Goal: Task Accomplishment & Management: Use online tool/utility

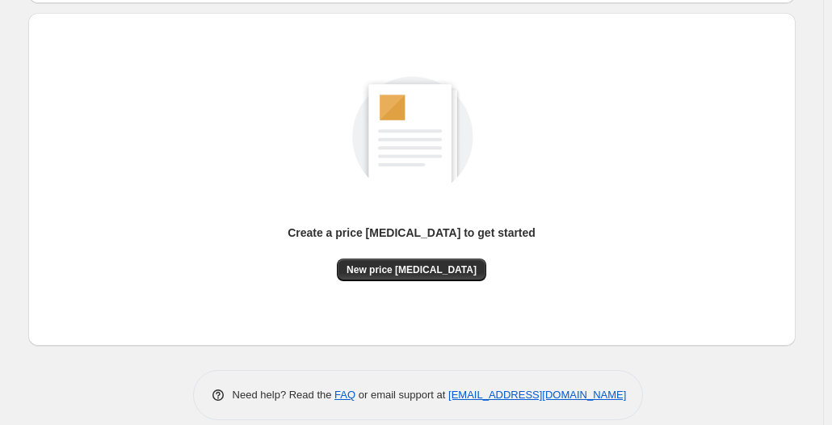
scroll to position [180, 0]
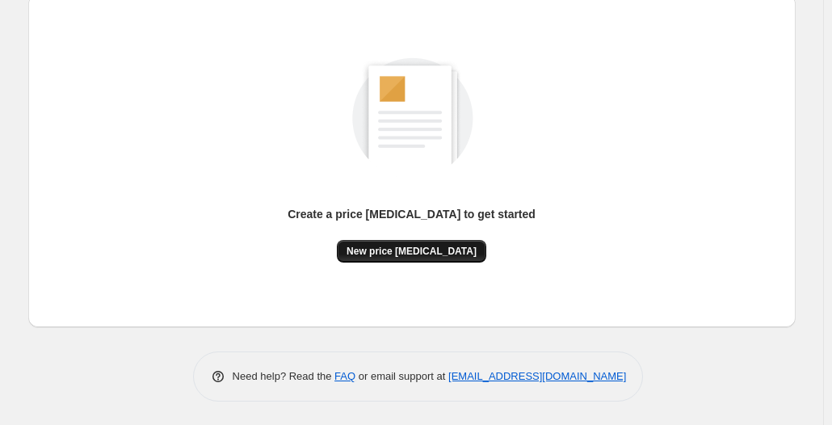
click at [398, 249] on span "New price [MEDICAL_DATA]" at bounding box center [412, 251] width 130 height 13
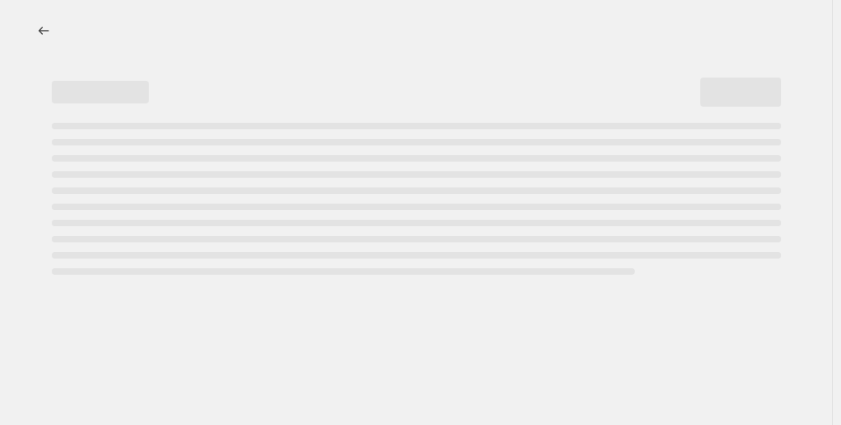
select select "percentage"
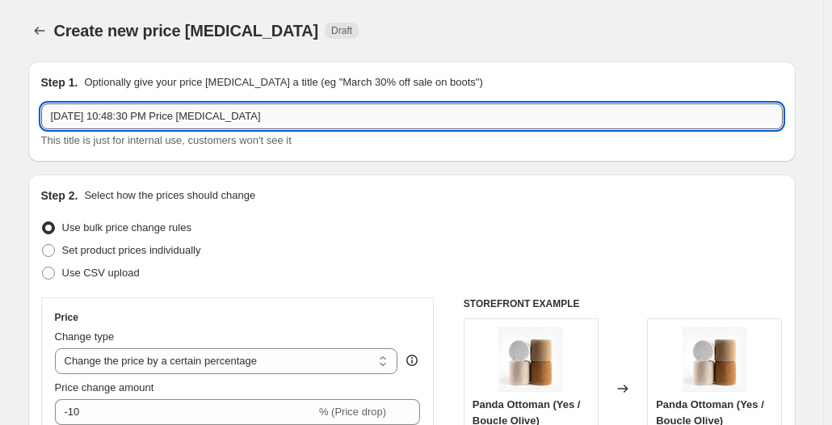
click at [286, 117] on input "Oct 1, 2025, 10:48:30 PM Price change job" at bounding box center [412, 116] width 742 height 26
drag, startPoint x: 307, startPoint y: 113, endPoint x: 27, endPoint y: 114, distance: 279.6
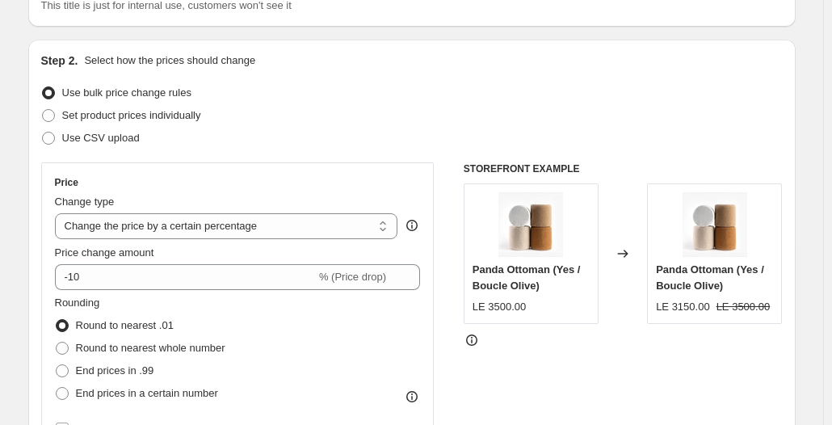
scroll to position [162, 0]
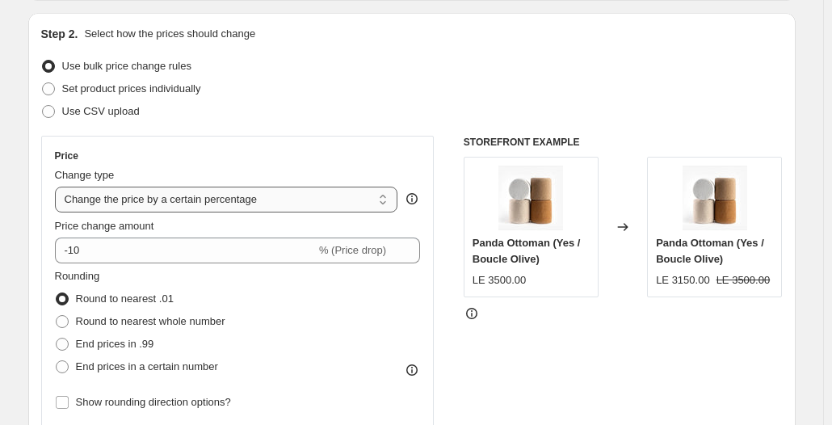
type input "End Of Season Sale 15"
click at [242, 203] on select "Change the price to a certain amount Change the price by a certain amount Chang…" at bounding box center [226, 200] width 343 height 26
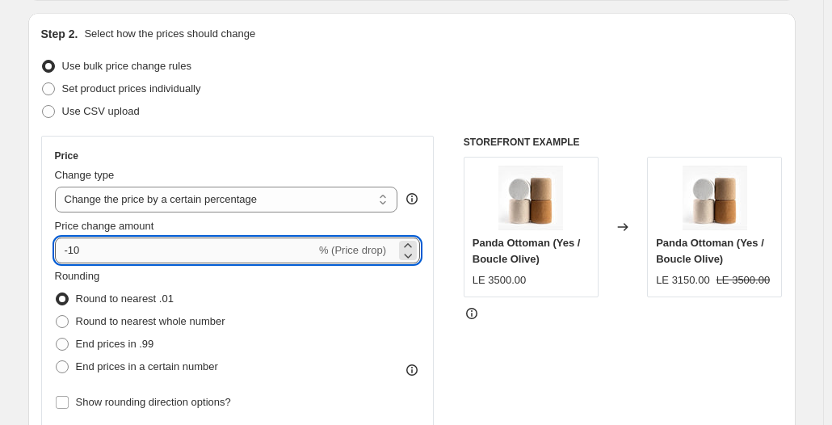
click at [154, 254] on input "-10" at bounding box center [185, 251] width 261 height 26
drag, startPoint x: 154, startPoint y: 252, endPoint x: 22, endPoint y: 252, distance: 132.5
click at [70, 251] on input "15" at bounding box center [176, 251] width 242 height 26
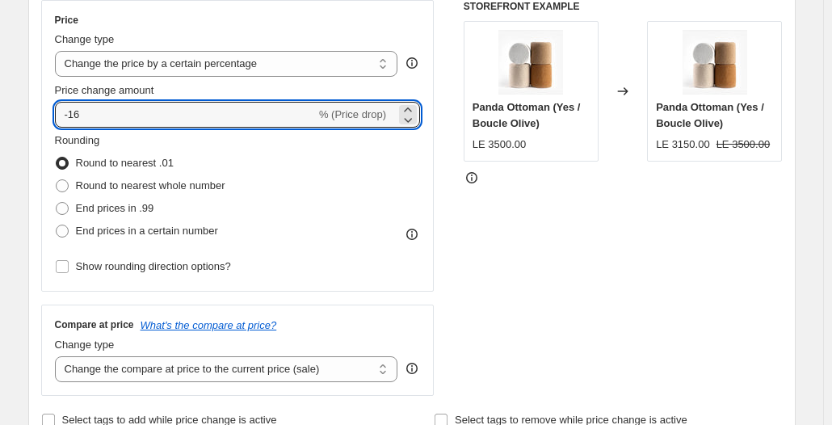
scroll to position [323, 0]
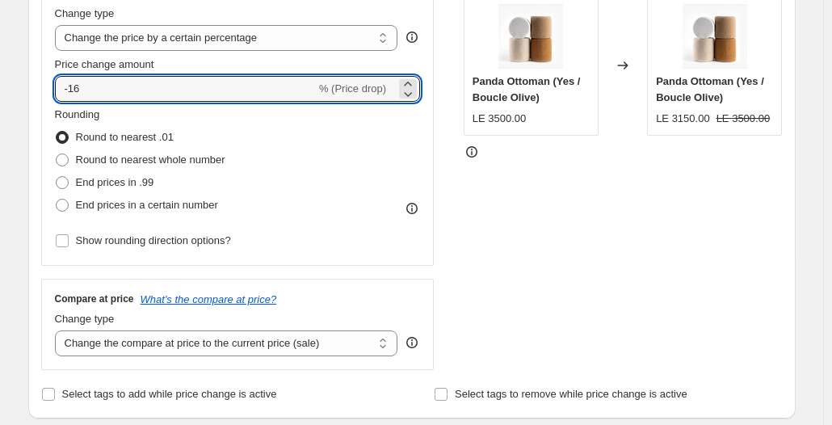
type input "-16"
click at [415, 212] on icon at bounding box center [412, 208] width 16 height 16
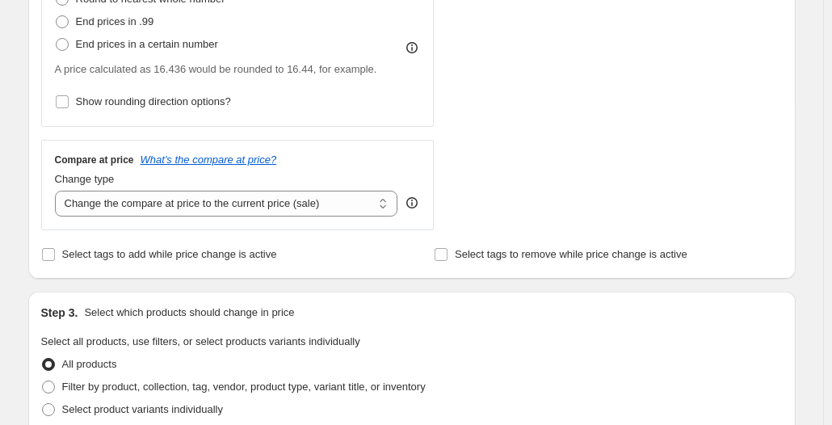
scroll to position [485, 0]
click at [141, 211] on select "Change the compare at price to the current price (sale) Change the compare at p…" at bounding box center [226, 203] width 343 height 26
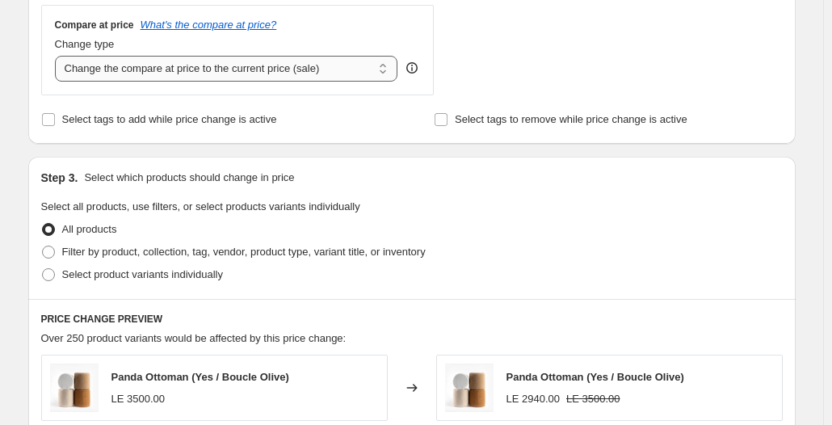
scroll to position [647, 0]
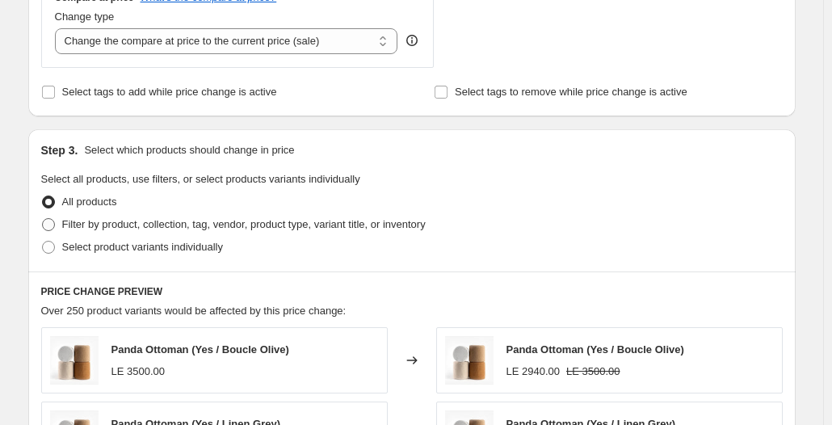
click at [143, 222] on span "Filter by product, collection, tag, vendor, product type, variant title, or inv…" at bounding box center [244, 224] width 364 height 12
click at [43, 219] on input "Filter by product, collection, tag, vendor, product type, variant title, or inv…" at bounding box center [42, 218] width 1 height 1
radio input "true"
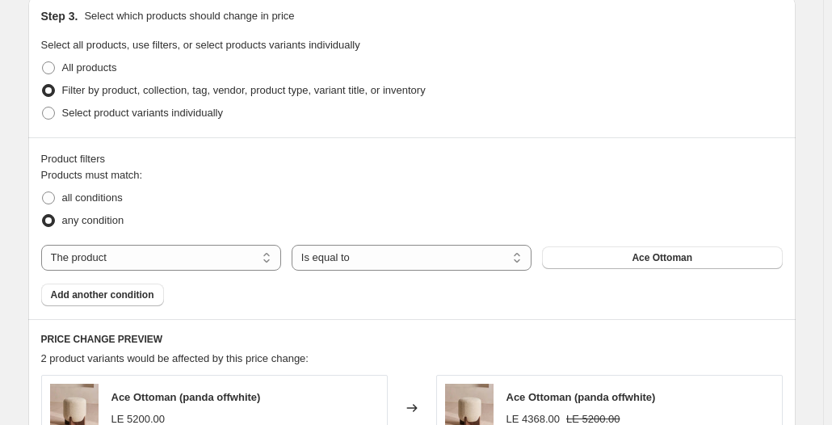
scroll to position [808, 0]
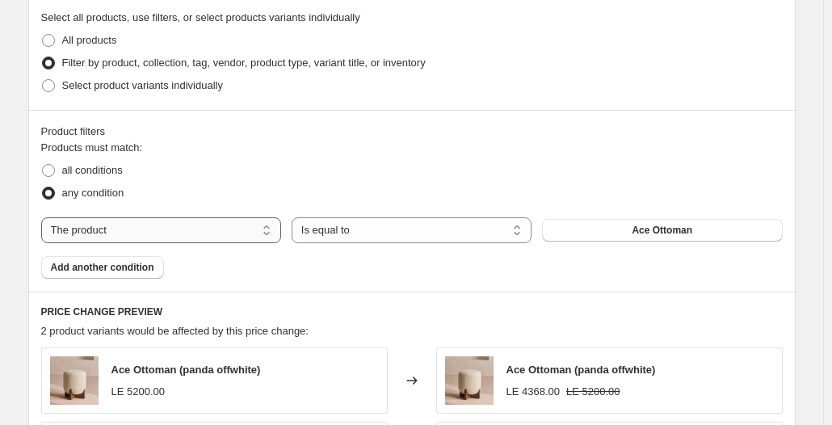
click at [233, 235] on select "The product The product's collection The product's tag The product's vendor The…" at bounding box center [161, 230] width 240 height 26
click at [235, 230] on select "The product The product's collection The product's tag The product's vendor The…" at bounding box center [161, 230] width 240 height 26
click at [50, 167] on span at bounding box center [48, 170] width 13 height 13
click at [43, 165] on input "all conditions" at bounding box center [42, 164] width 1 height 1
radio input "true"
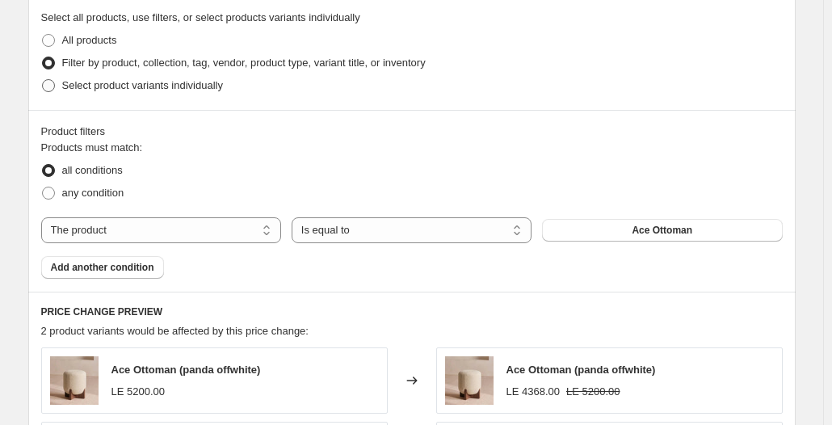
click at [60, 92] on label "Select product variants individually" at bounding box center [132, 85] width 182 height 23
click at [43, 80] on input "Select product variants individually" at bounding box center [42, 79] width 1 height 1
radio input "true"
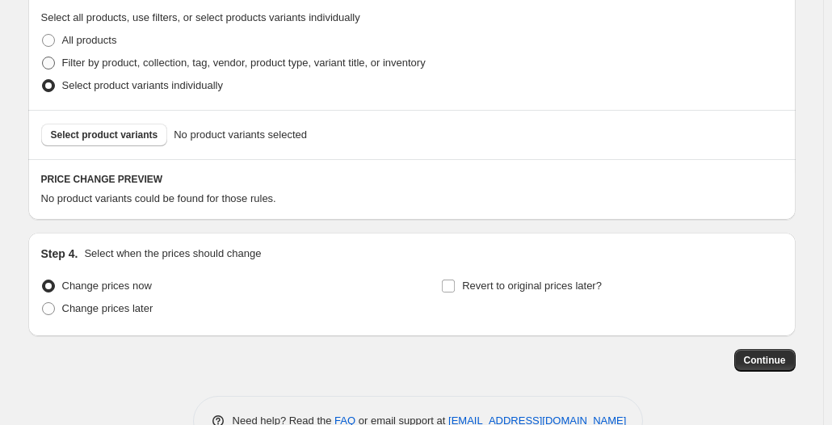
click at [56, 61] on span at bounding box center [48, 63] width 15 height 15
click at [43, 57] on input "Filter by product, collection, tag, vendor, product type, variant title, or inv…" at bounding box center [42, 57] width 1 height 1
radio input "true"
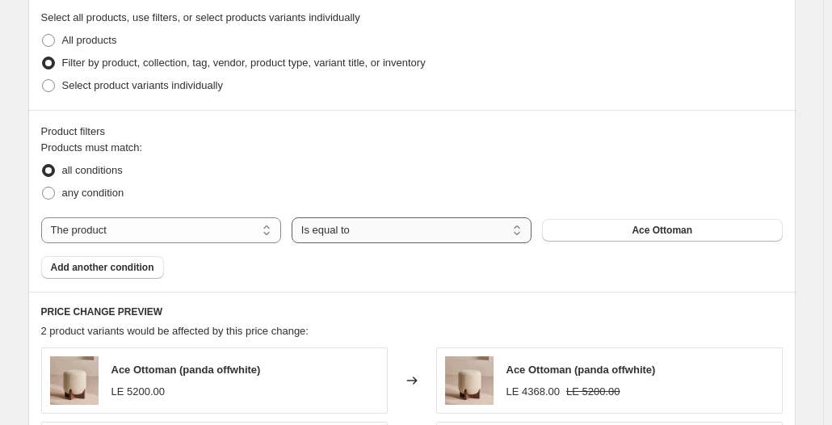
click at [373, 230] on select "Is equal to Is not equal to" at bounding box center [412, 230] width 240 height 26
drag, startPoint x: 369, startPoint y: 230, endPoint x: 335, endPoint y: 230, distance: 33.9
click at [369, 230] on select "Is equal to Is not equal to" at bounding box center [412, 230] width 240 height 26
click at [226, 222] on select "The product The product's collection The product's tag The product's vendor The…" at bounding box center [161, 230] width 240 height 26
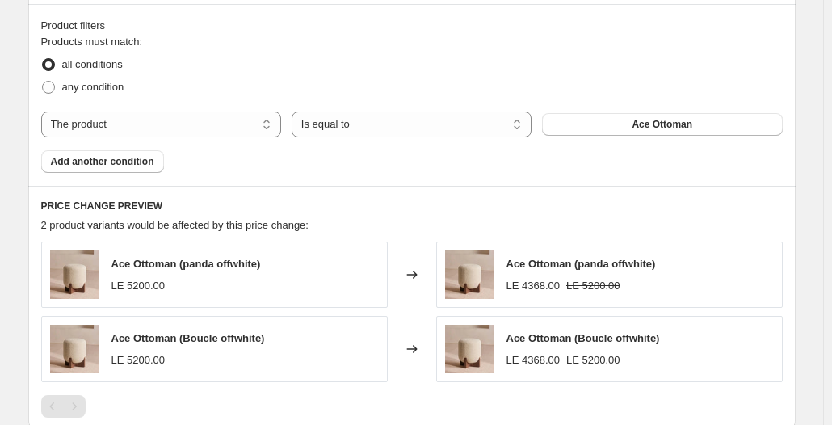
scroll to position [889, 0]
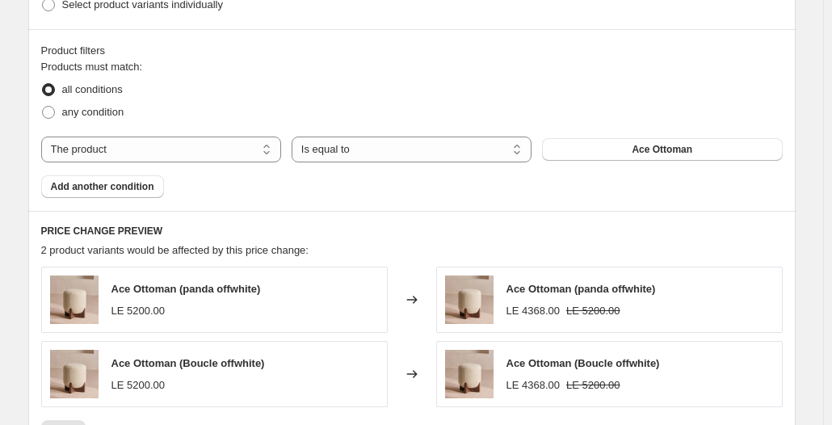
click at [185, 165] on div "Products must match: all conditions any condition The product The product's col…" at bounding box center [412, 128] width 742 height 139
click at [185, 148] on select "The product The product's collection The product's tag The product's vendor The…" at bounding box center [161, 150] width 240 height 26
select select "collection"
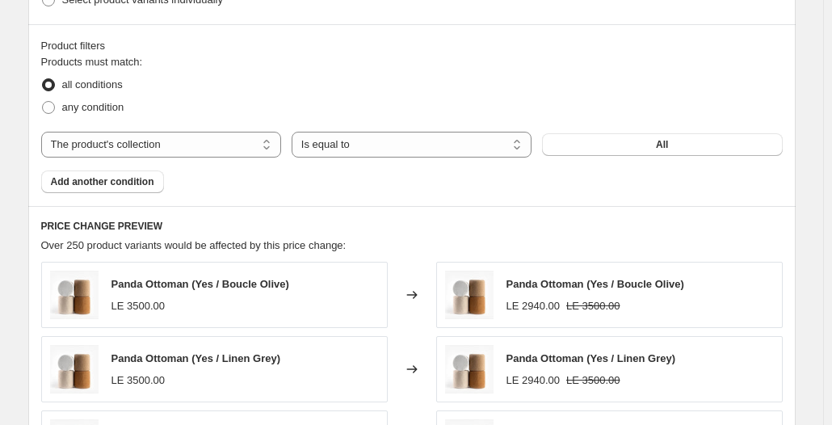
scroll to position [828, 0]
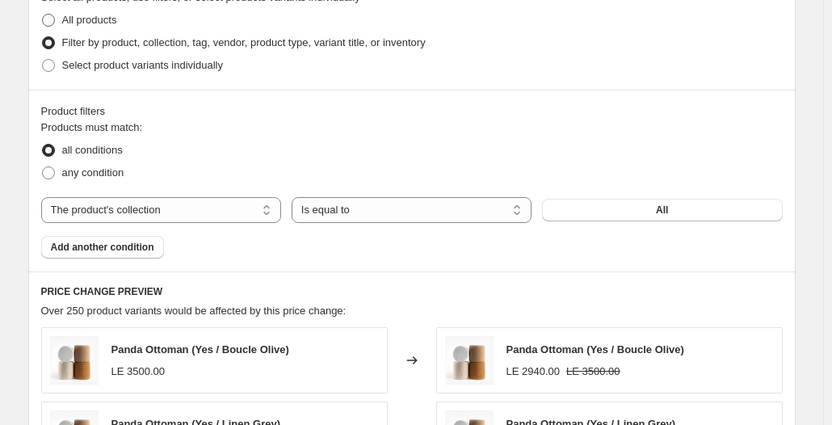
click at [94, 24] on span "All products" at bounding box center [89, 20] width 55 height 12
click at [43, 15] on input "All products" at bounding box center [42, 14] width 1 height 1
radio input "true"
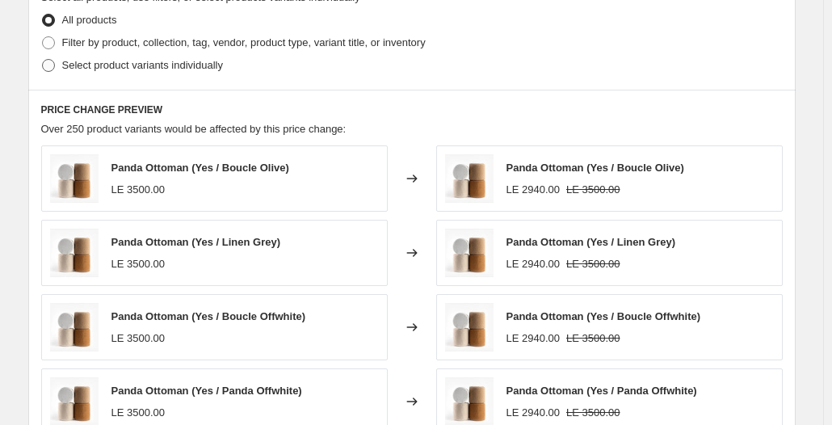
click at [93, 66] on span "Select product variants individually" at bounding box center [142, 65] width 161 height 12
click at [43, 60] on input "Select product variants individually" at bounding box center [42, 59] width 1 height 1
radio input "true"
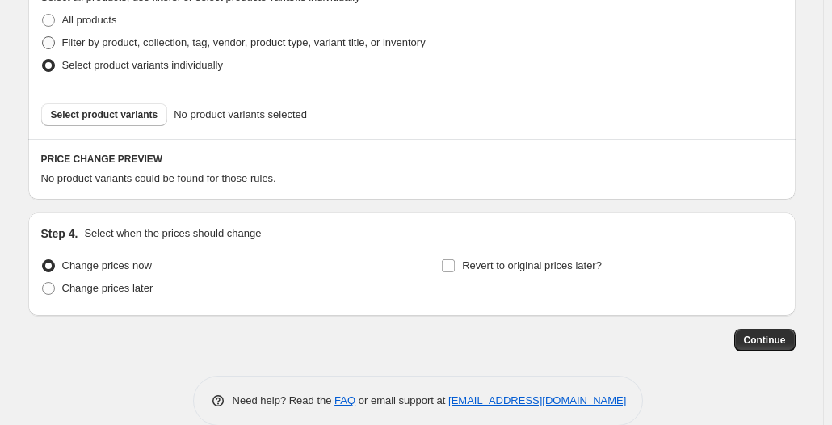
click at [95, 48] on span "Filter by product, collection, tag, vendor, product type, variant title, or inv…" at bounding box center [244, 42] width 364 height 12
click at [43, 37] on input "Filter by product, collection, tag, vendor, product type, variant title, or inv…" at bounding box center [42, 36] width 1 height 1
radio input "true"
select select "collection"
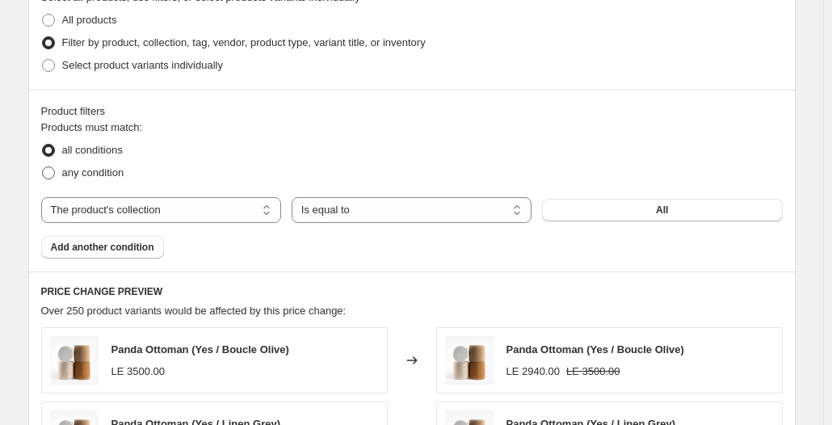
click at [78, 175] on span "any condition" at bounding box center [93, 172] width 62 height 12
click at [43, 167] on input "any condition" at bounding box center [42, 166] width 1 height 1
radio input "true"
click at [643, 213] on button "All" at bounding box center [662, 210] width 240 height 23
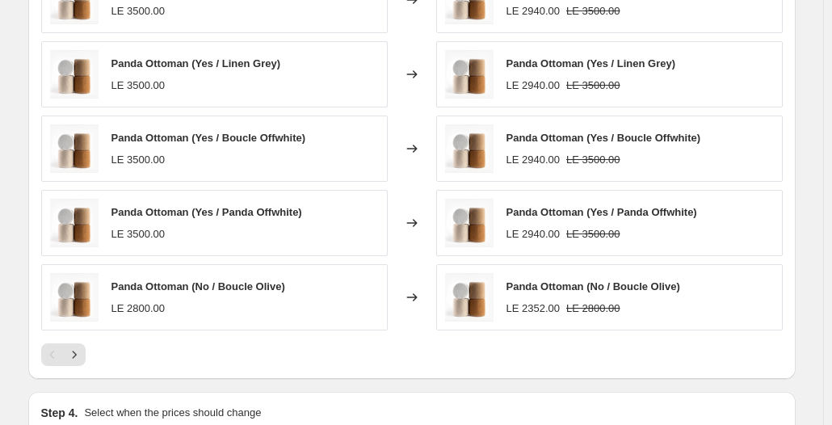
scroll to position [1313, 0]
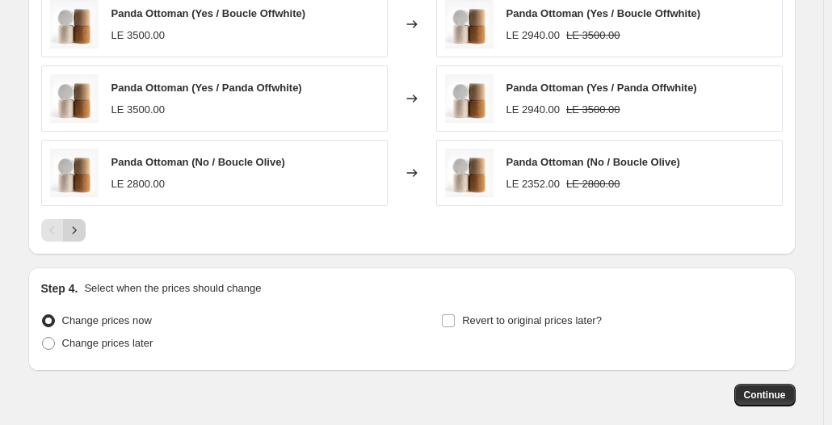
click at [76, 236] on icon "Next" at bounding box center [74, 230] width 16 height 16
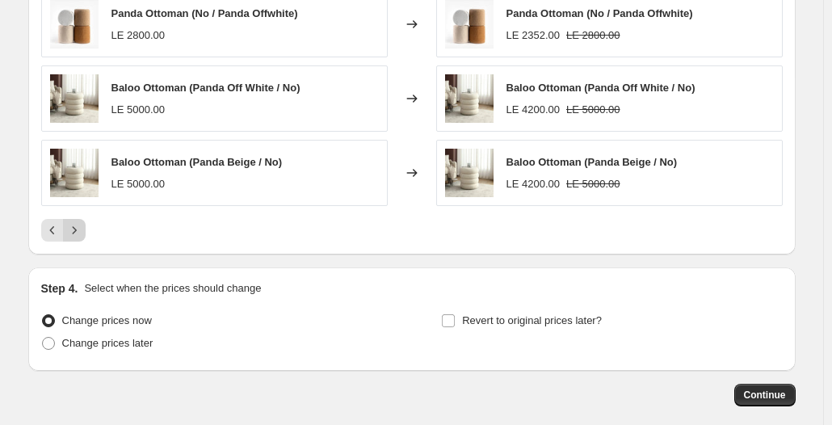
click at [79, 236] on icon "Next" at bounding box center [74, 230] width 16 height 16
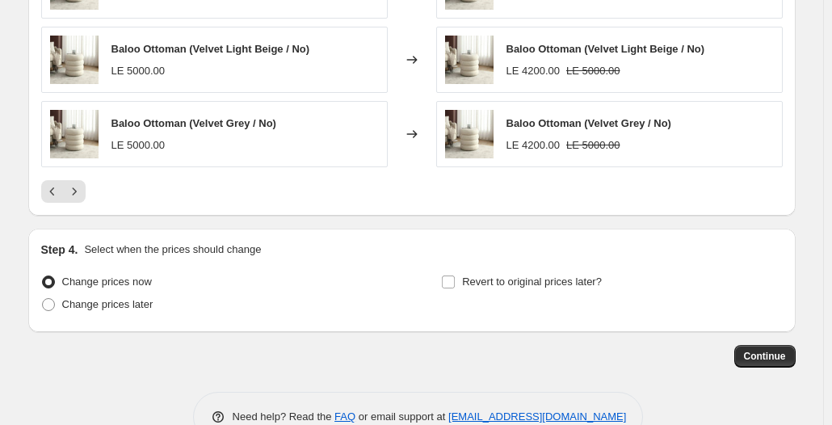
scroll to position [1394, 0]
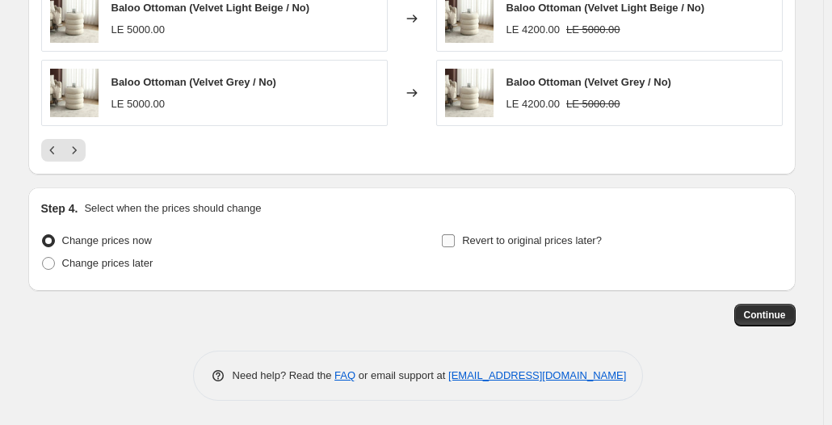
click at [455, 242] on input "Revert to original prices later?" at bounding box center [448, 240] width 13 height 13
checkbox input "true"
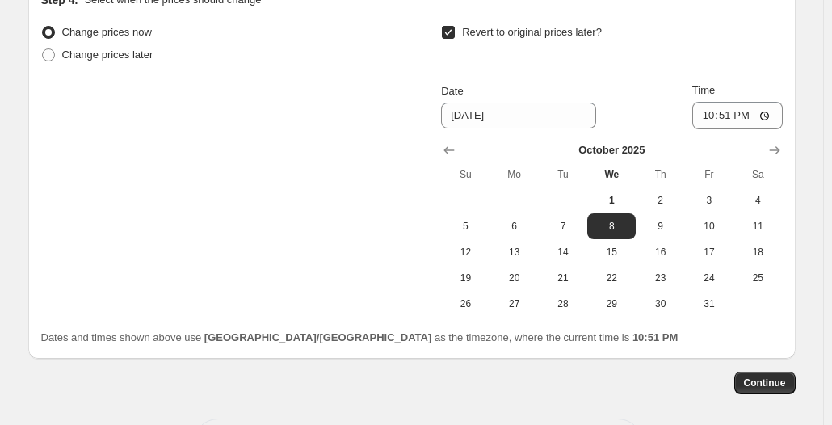
scroll to position [1637, 0]
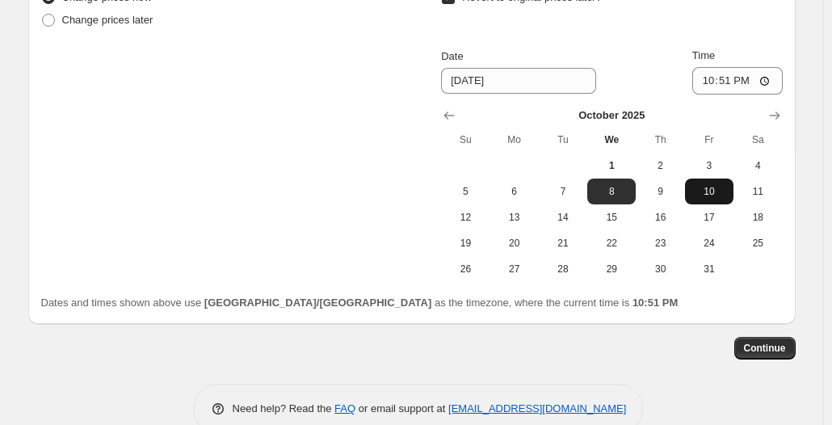
click at [714, 189] on span "10" at bounding box center [710, 191] width 36 height 13
type input "10/10/2025"
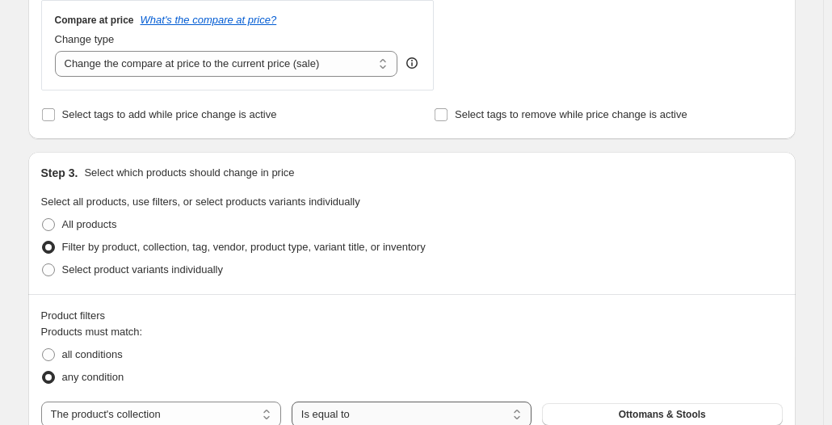
scroll to position [620, 0]
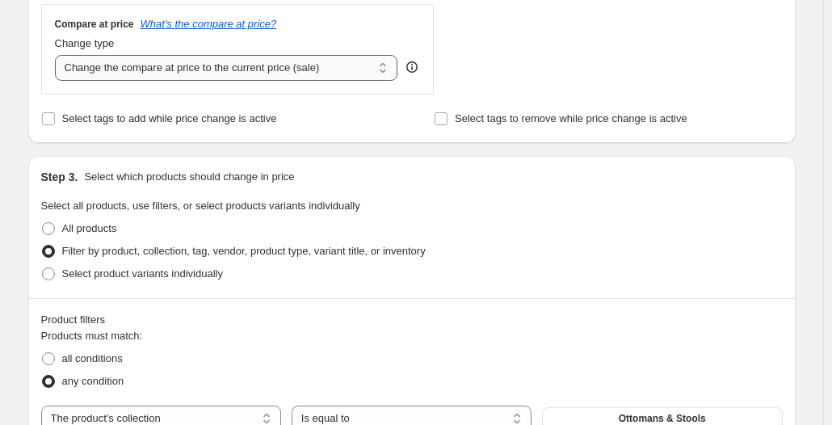
click at [366, 67] on select "Change the compare at price to the current price (sale) Change the compare at p…" at bounding box center [226, 68] width 343 height 26
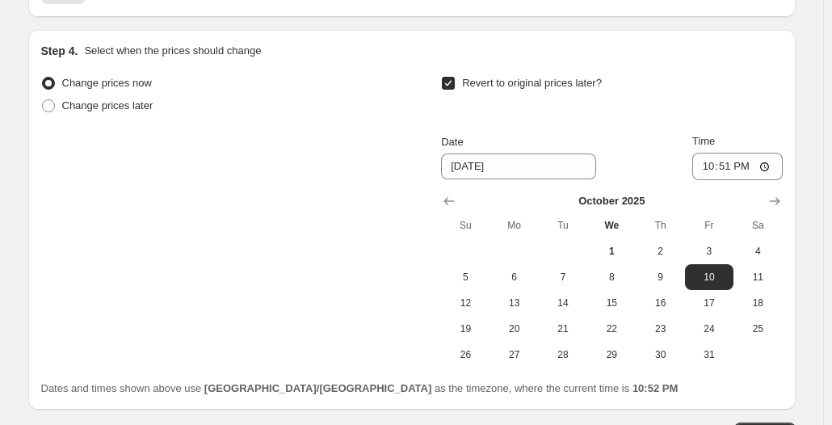
scroll to position [1671, 0]
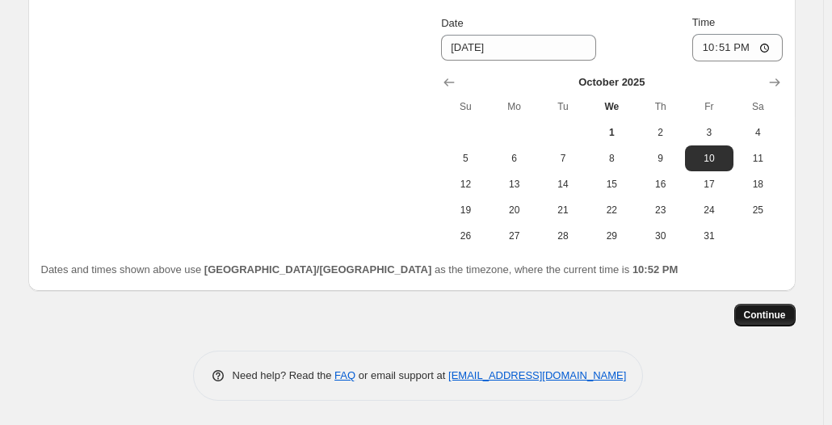
click at [756, 314] on span "Continue" at bounding box center [765, 315] width 42 height 13
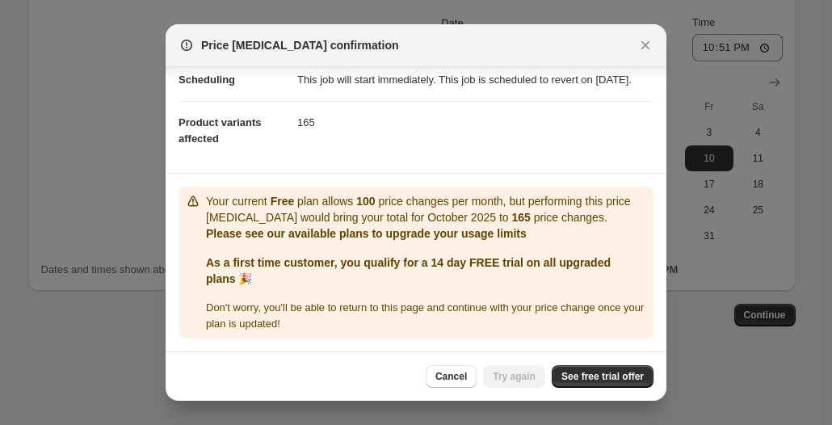
scroll to position [155, 0]
click at [578, 381] on span "See free trial offer" at bounding box center [603, 376] width 82 height 13
